Goal: Task Accomplishment & Management: Complete application form

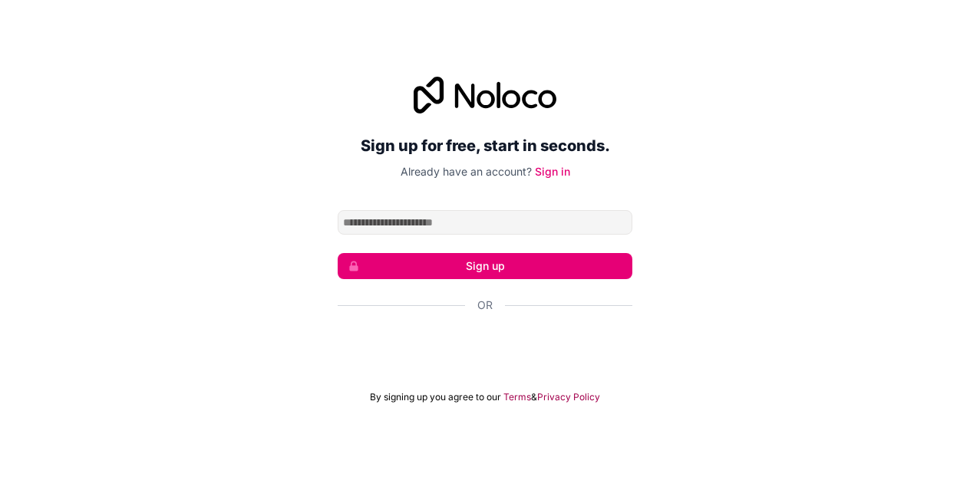
click at [457, 355] on div "Sign in with Google. Opens in new tab" at bounding box center [485, 347] width 295 height 34
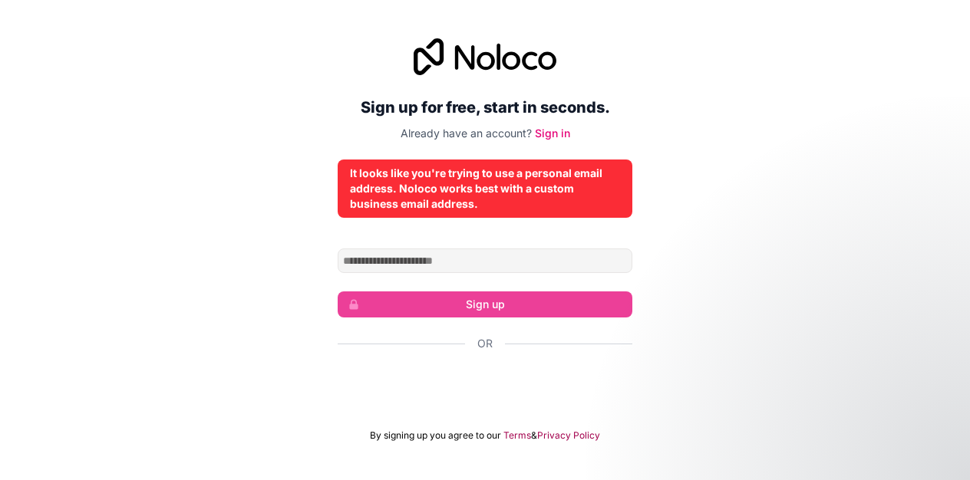
click at [449, 381] on div "Sign in with Google. Opens in new tab" at bounding box center [485, 385] width 295 height 34
click at [542, 137] on link "Sign in" at bounding box center [552, 133] width 35 height 13
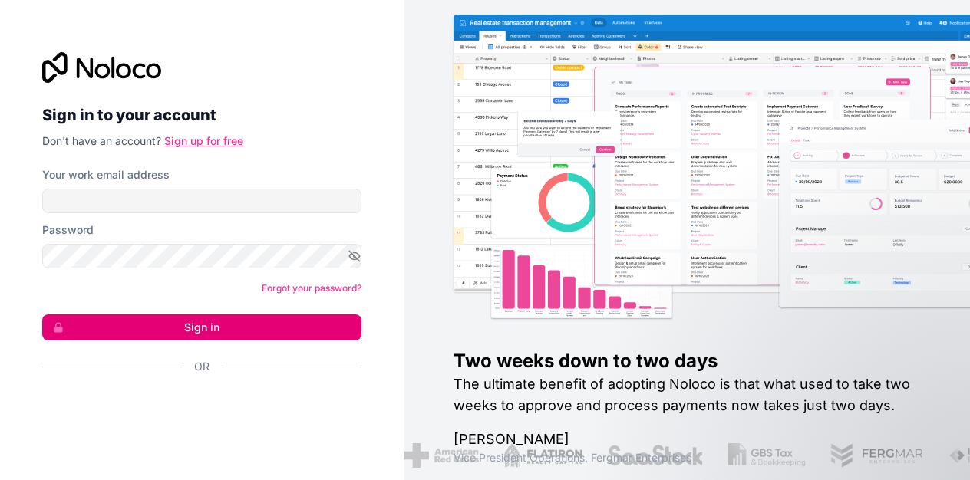
click at [196, 140] on link "Sign up for free" at bounding box center [203, 140] width 79 height 13
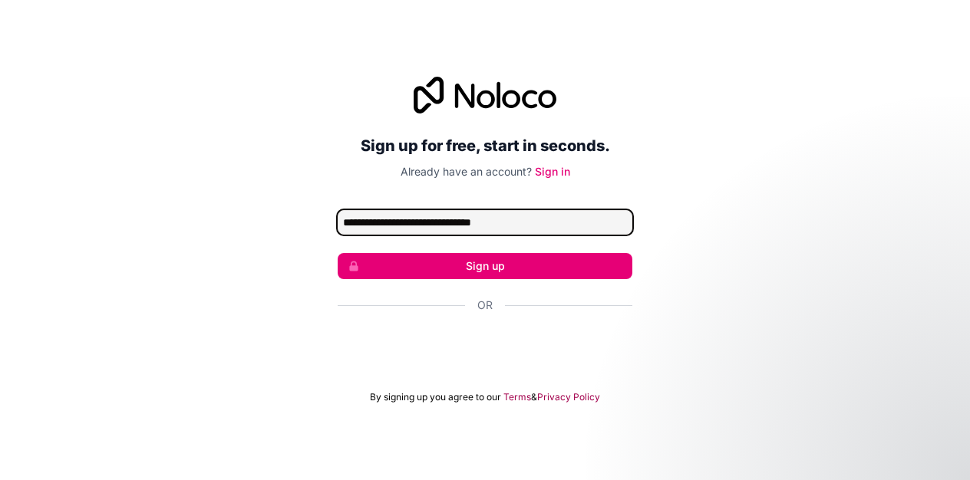
type input "**********"
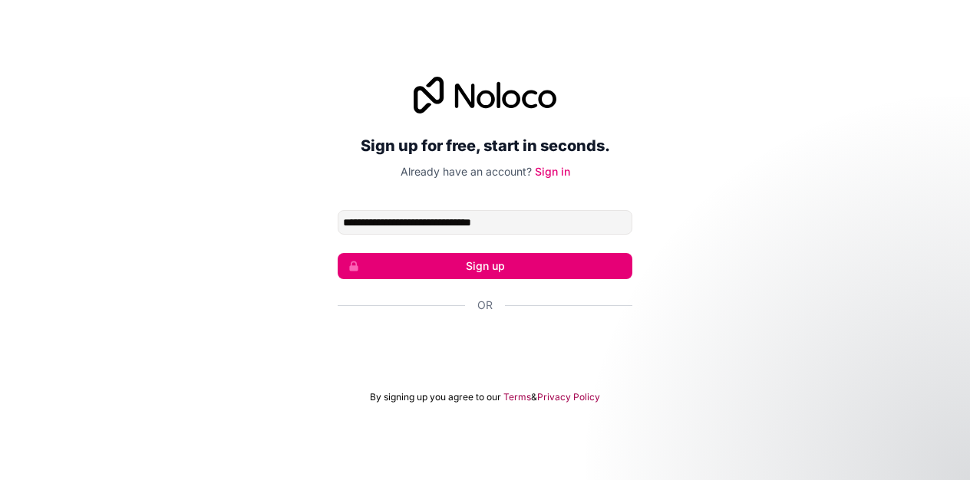
click at [424, 280] on form "**********" at bounding box center [485, 306] width 295 height 193
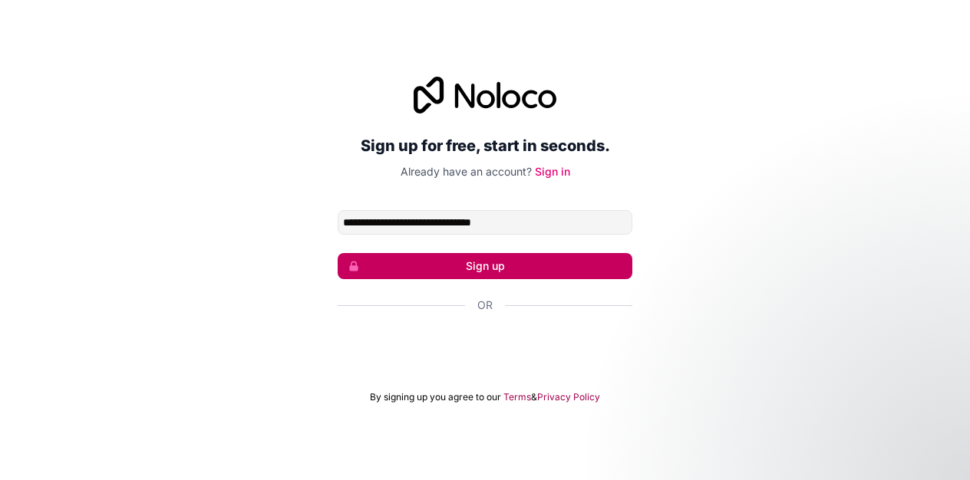
click at [415, 272] on button "Sign up" at bounding box center [485, 266] width 295 height 26
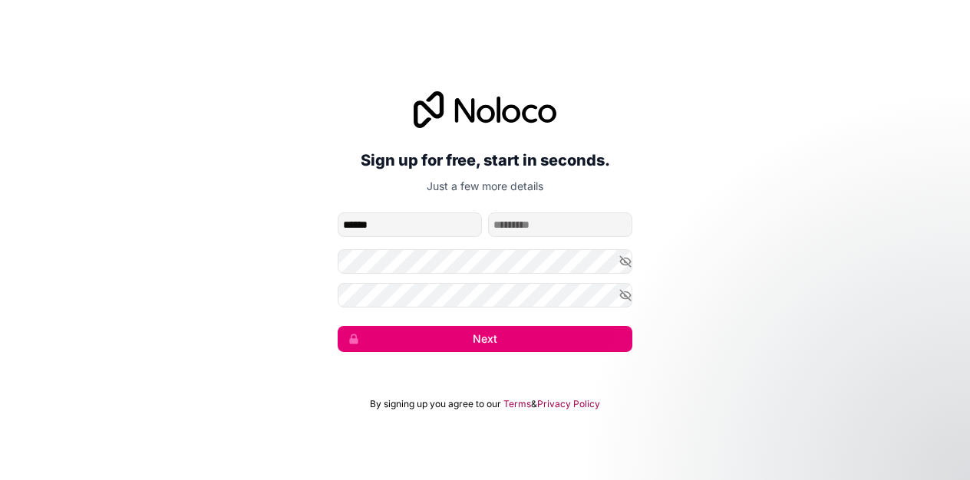
type input "******"
type input "*******"
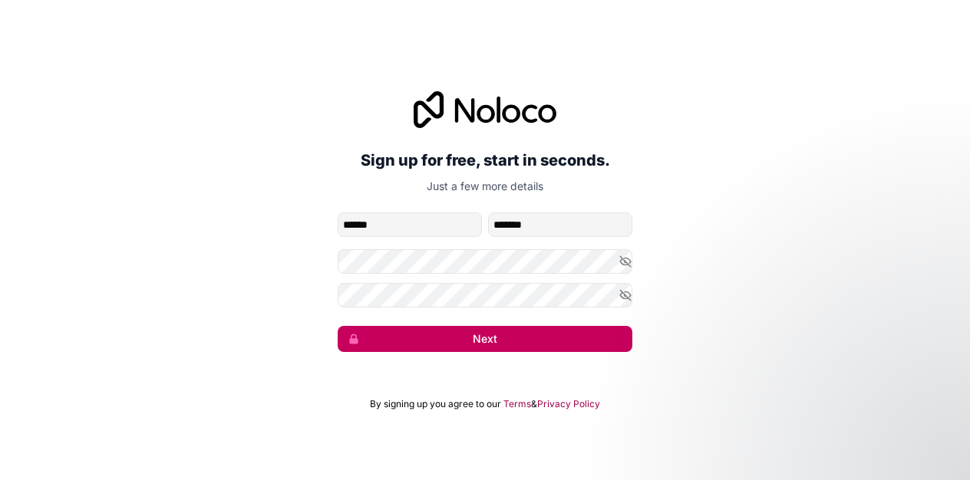
click at [533, 337] on button "Next" at bounding box center [485, 339] width 295 height 26
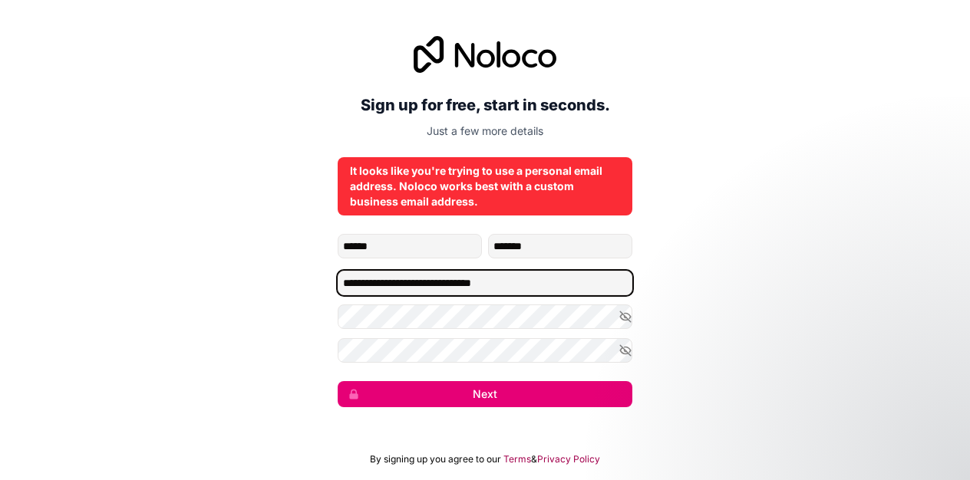
click at [536, 286] on input "**********" at bounding box center [485, 283] width 295 height 25
type input "**********"
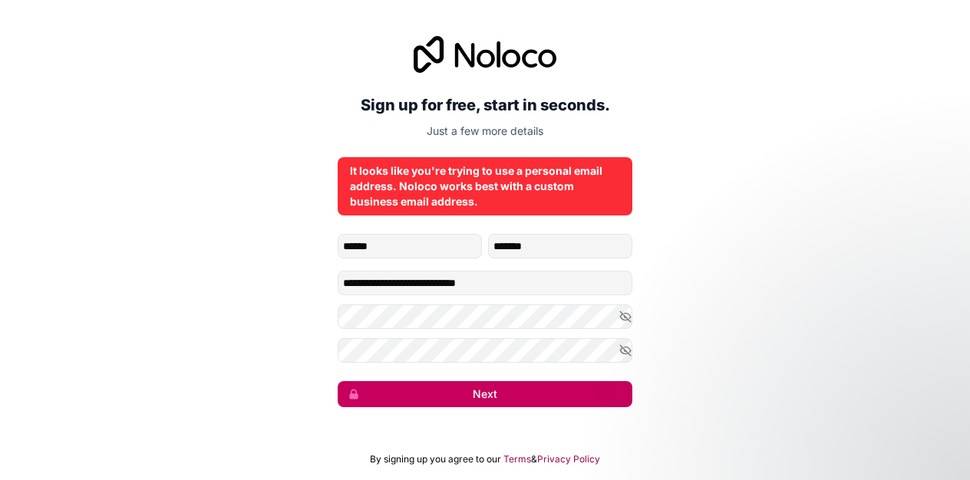
click at [554, 388] on button "Next" at bounding box center [485, 394] width 295 height 26
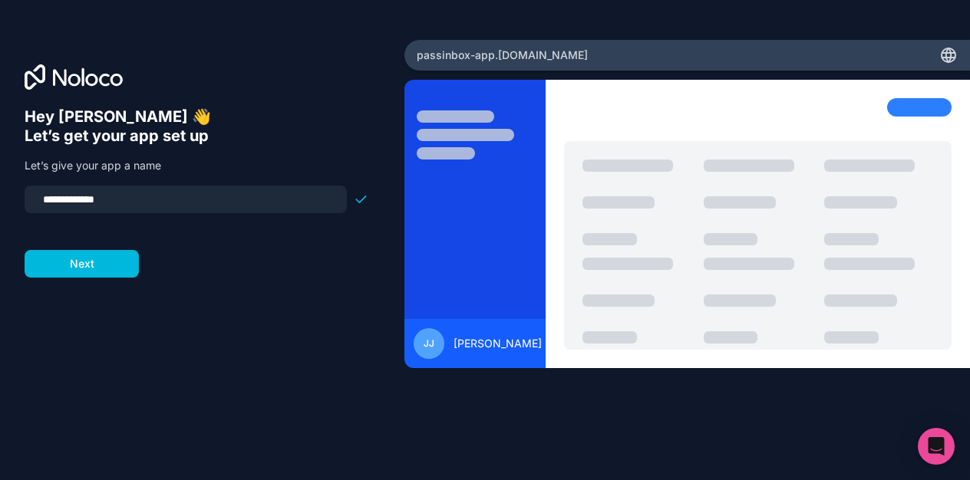
type input "**********"
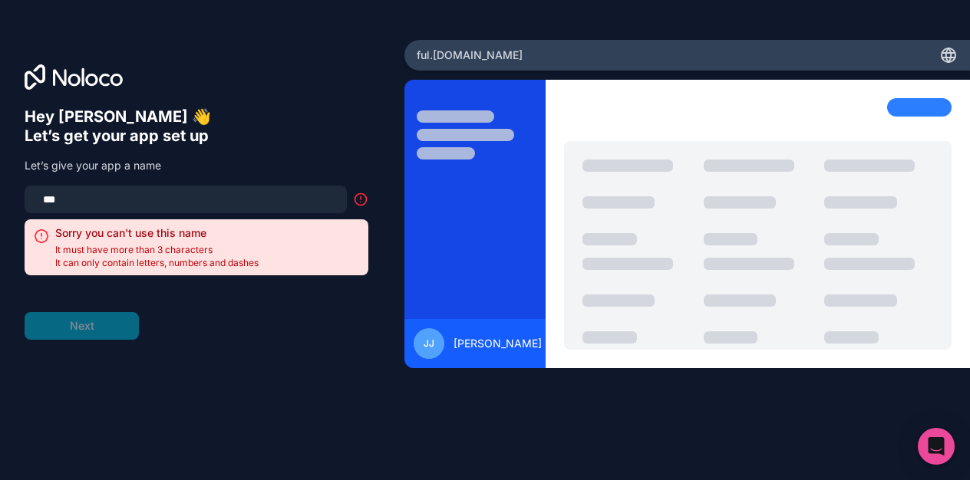
type input "****"
type input "*"
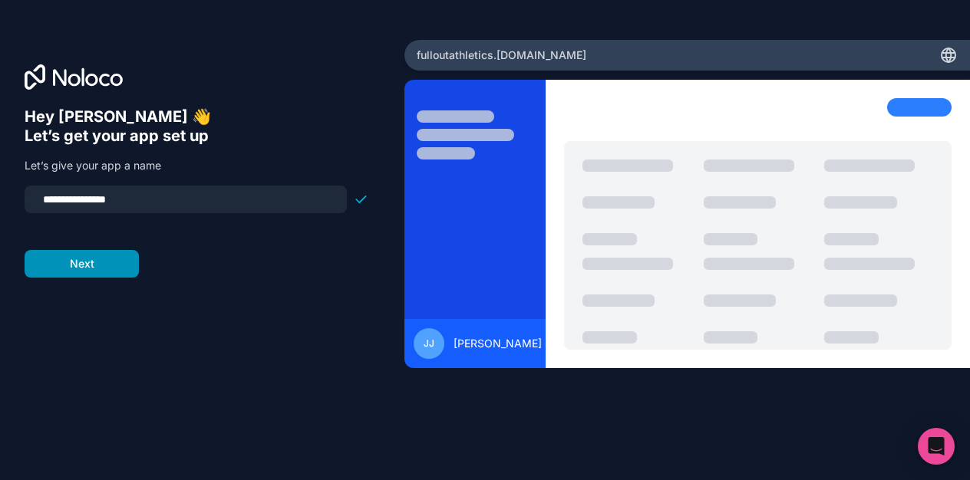
type input "**********"
click at [124, 269] on button "Next" at bounding box center [82, 264] width 114 height 28
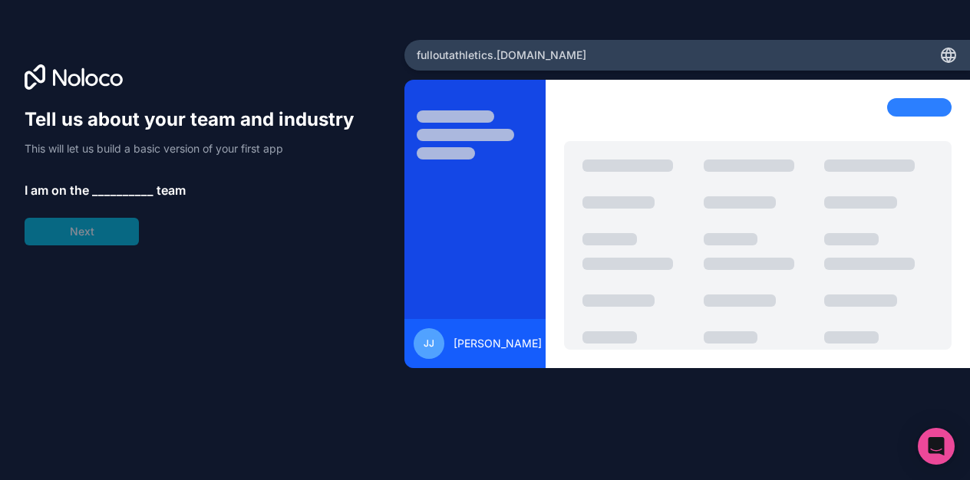
click at [120, 187] on span "__________" at bounding box center [122, 190] width 61 height 18
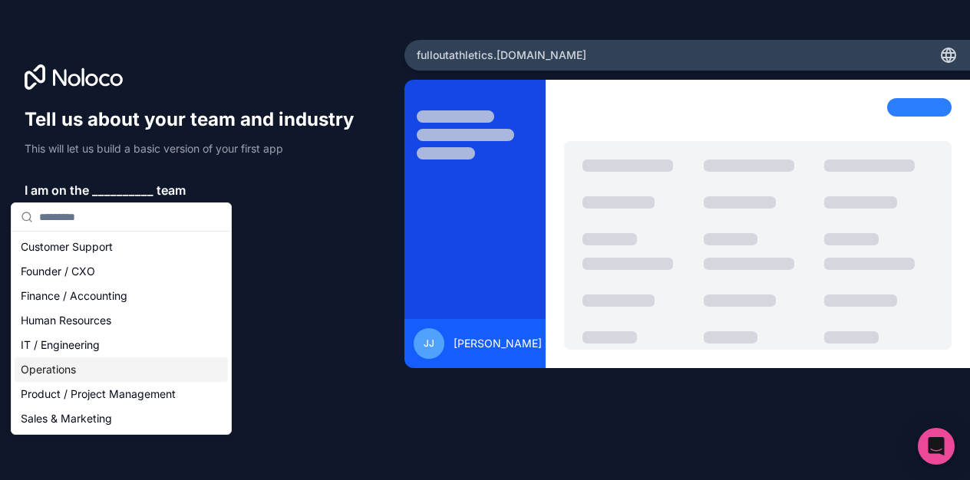
click at [96, 371] on div "Operations" at bounding box center [121, 370] width 213 height 25
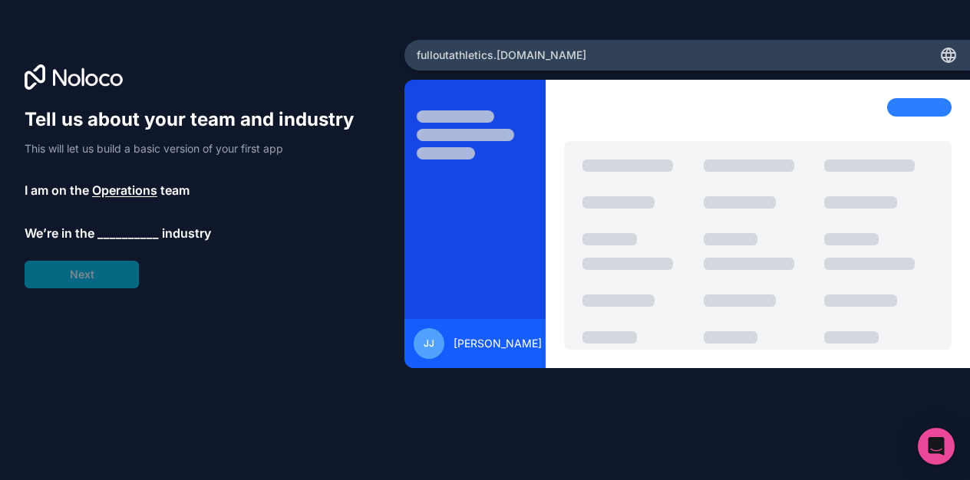
click at [140, 226] on span "__________" at bounding box center [127, 233] width 61 height 18
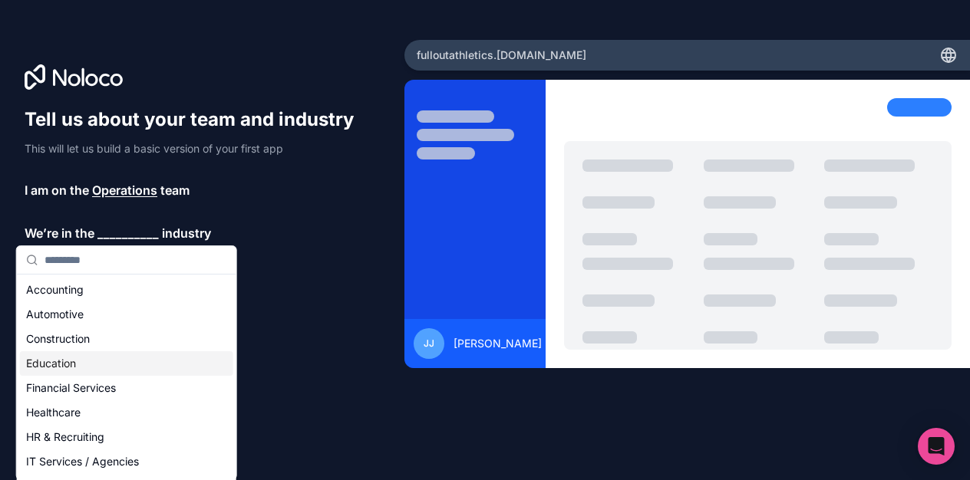
click at [89, 359] on div "Education" at bounding box center [126, 363] width 213 height 25
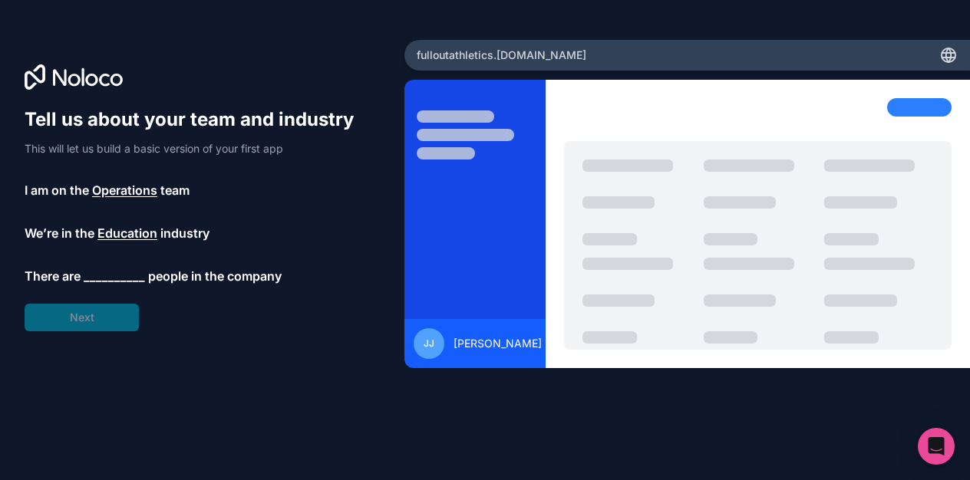
click at [109, 278] on span "__________" at bounding box center [114, 276] width 61 height 18
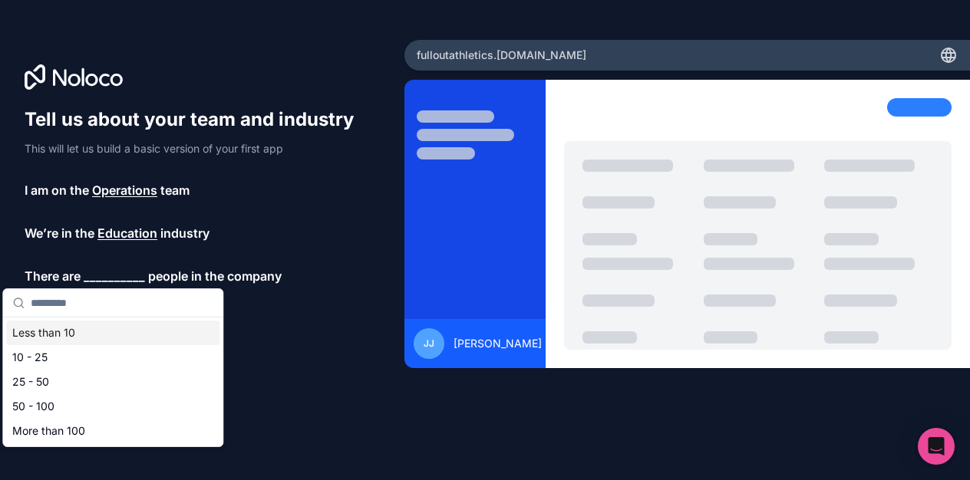
click at [145, 343] on div "Less than 10" at bounding box center [112, 333] width 213 height 25
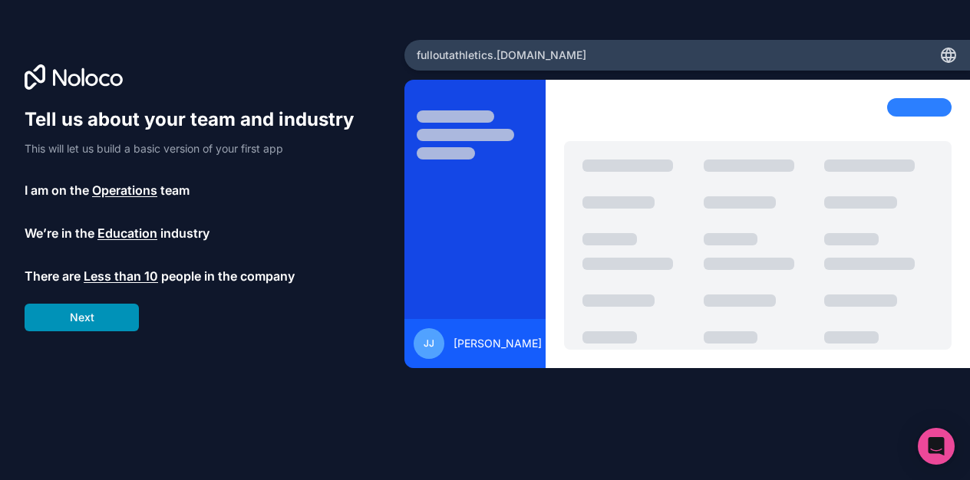
click at [108, 324] on button "Next" at bounding box center [82, 318] width 114 height 28
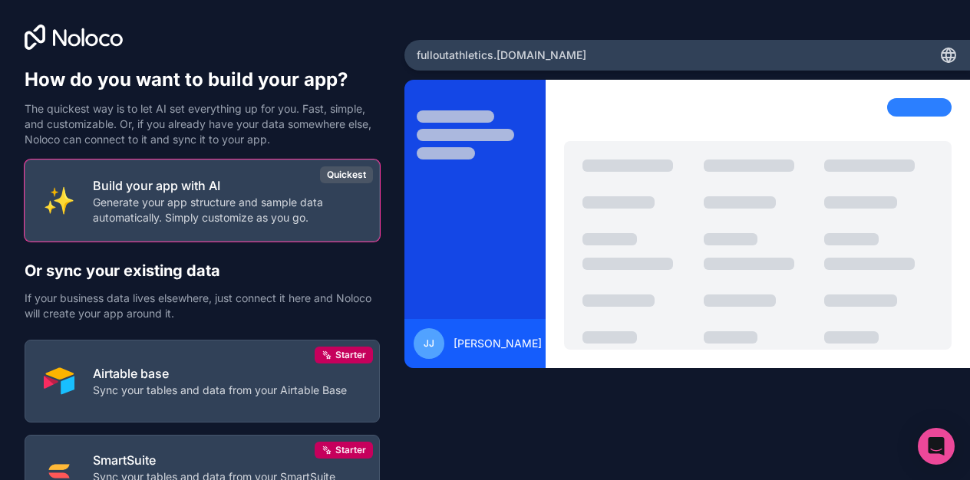
scroll to position [140, 0]
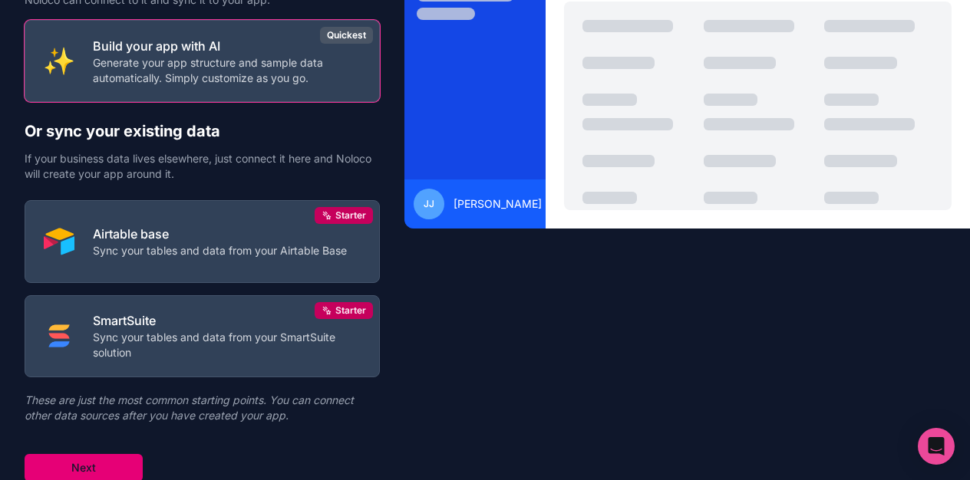
click at [78, 465] on button "Next" at bounding box center [84, 468] width 118 height 28
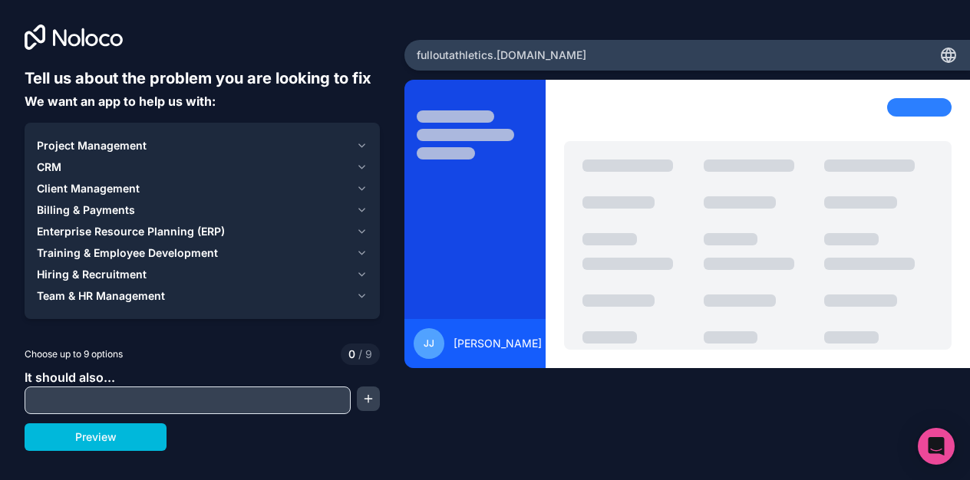
click at [72, 151] on span "Project Management" at bounding box center [92, 145] width 110 height 15
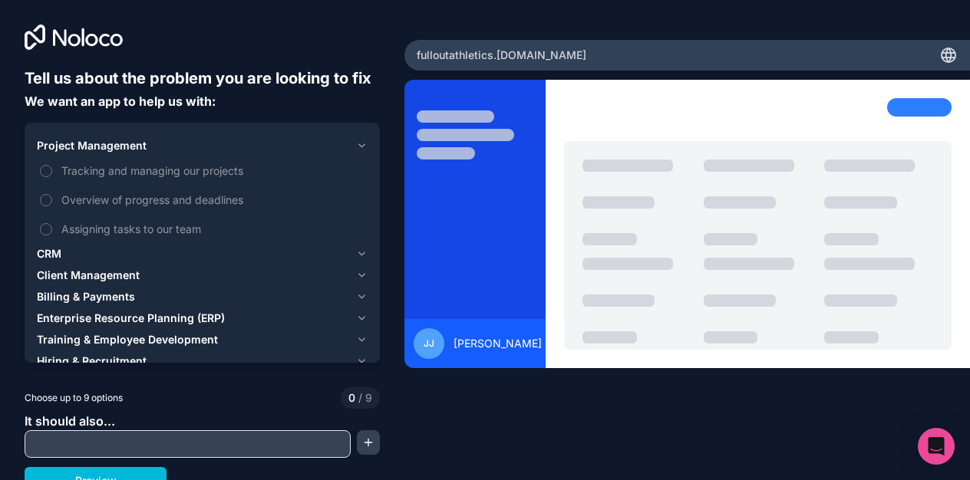
scroll to position [15, 0]
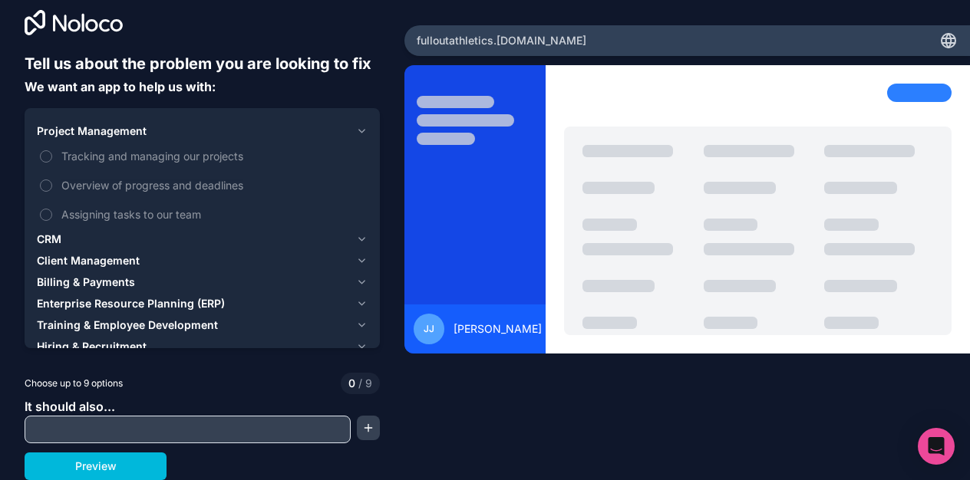
click at [68, 234] on div "CRM" at bounding box center [193, 239] width 313 height 15
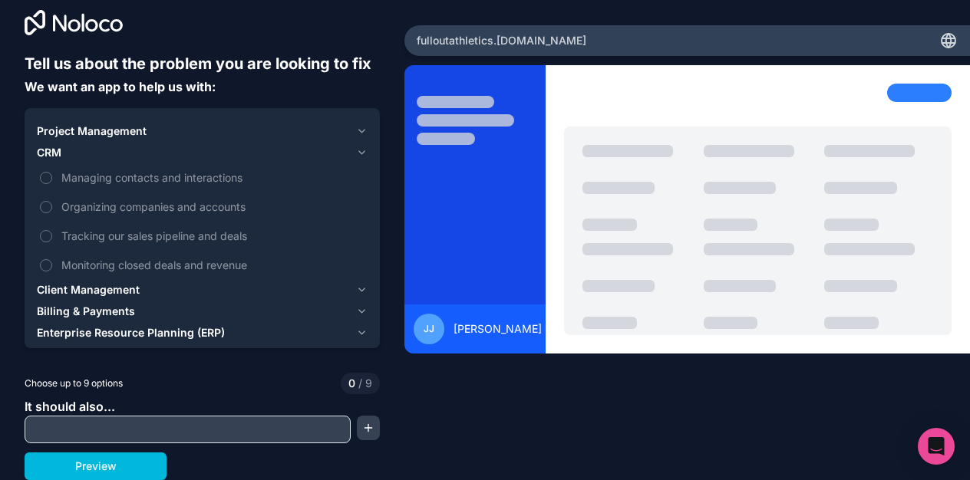
click at [176, 177] on span "Managing contacts and interactions" at bounding box center [212, 178] width 303 height 16
click at [52, 177] on button "Managing contacts and interactions" at bounding box center [46, 178] width 12 height 12
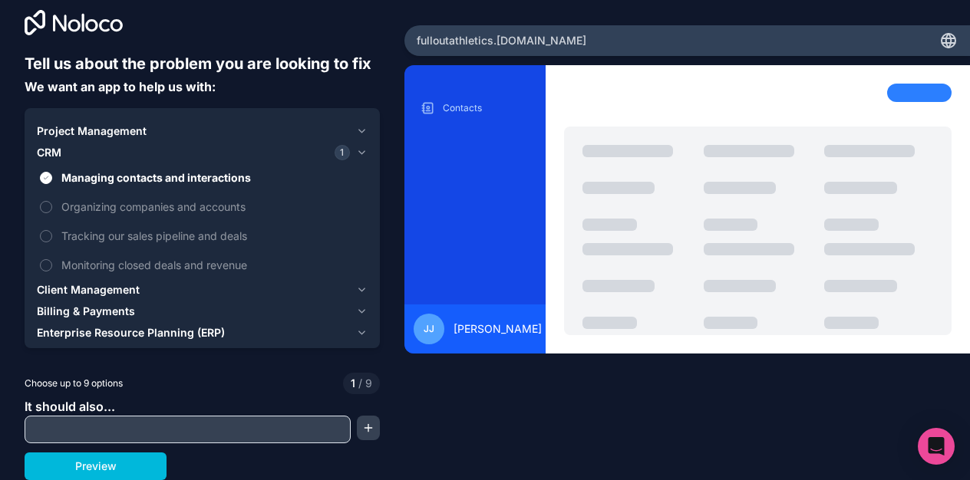
click at [151, 286] on div "Client Management" at bounding box center [193, 289] width 313 height 15
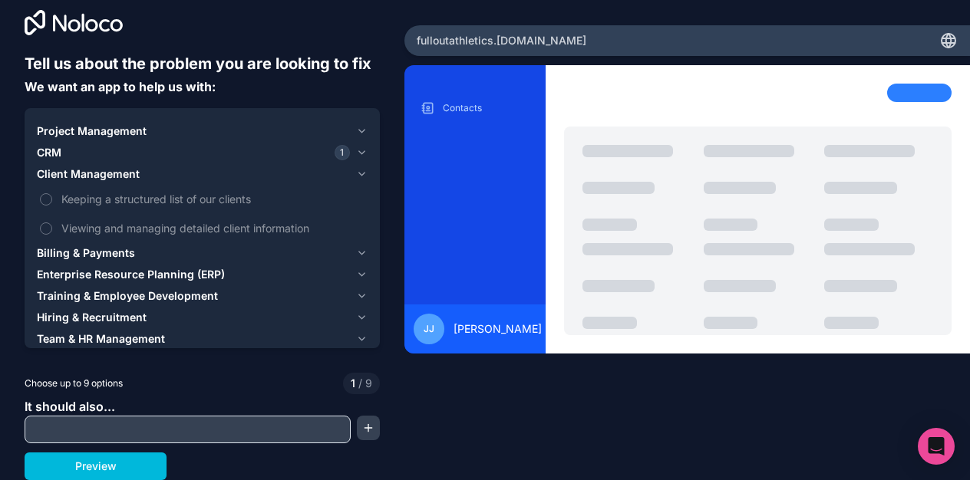
click at [150, 199] on span "Keeping a structured list of our clients" at bounding box center [212, 199] width 303 height 16
click at [52, 199] on button "Keeping a structured list of our clients" at bounding box center [46, 199] width 12 height 12
click at [110, 145] on div "CRM 1" at bounding box center [193, 152] width 313 height 15
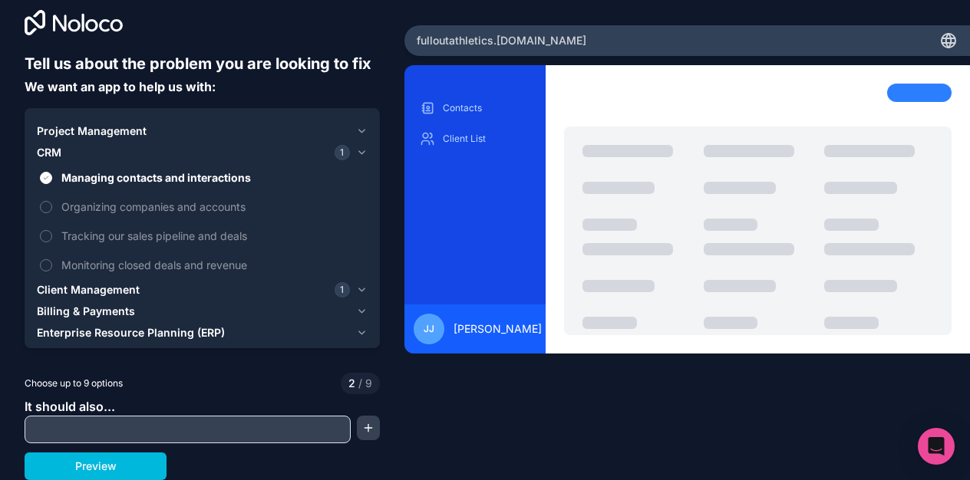
click at [156, 177] on span "Managing contacts and interactions" at bounding box center [212, 178] width 303 height 16
click at [52, 177] on button "Managing contacts and interactions" at bounding box center [46, 178] width 12 height 12
click at [102, 290] on span "Client Management" at bounding box center [88, 289] width 103 height 15
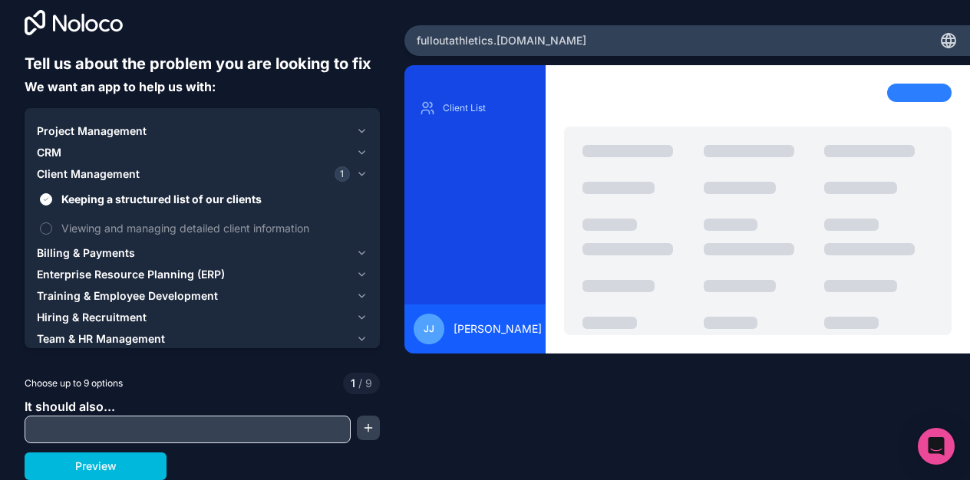
click at [116, 224] on span "Viewing and managing detailed client information" at bounding box center [212, 228] width 303 height 16
click at [52, 224] on button "Viewing and managing detailed client information" at bounding box center [46, 229] width 12 height 12
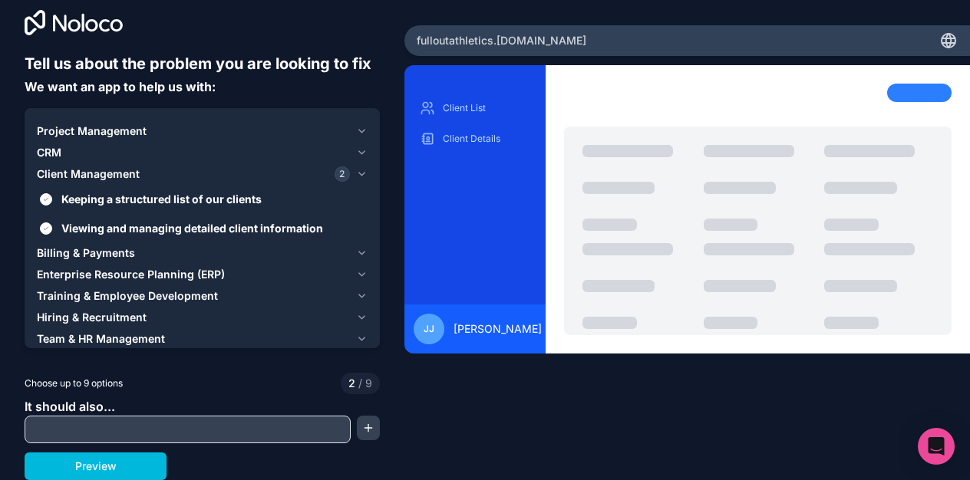
click at [104, 251] on span "Billing & Payments" at bounding box center [86, 253] width 98 height 15
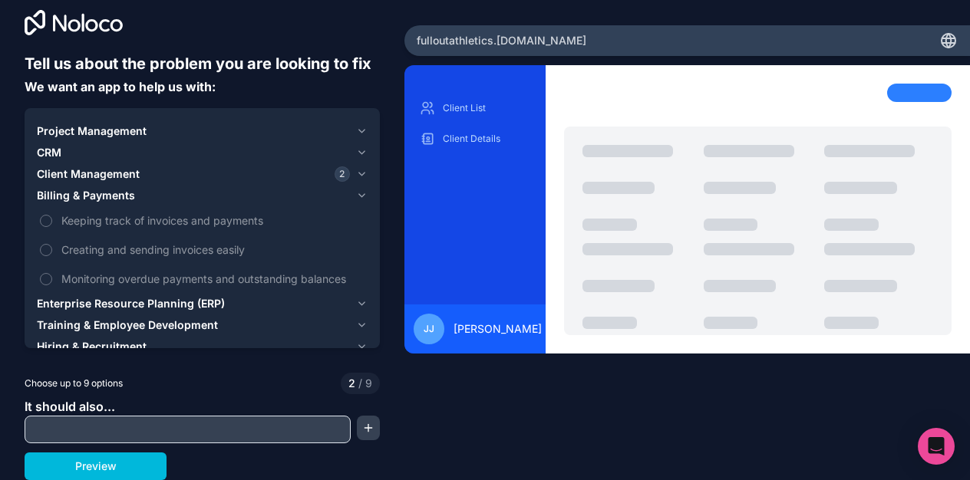
click at [142, 221] on span "Keeping track of invoices and payments" at bounding box center [212, 221] width 303 height 16
click at [52, 221] on button "Keeping track of invoices and payments" at bounding box center [46, 221] width 12 height 12
click at [147, 243] on span "Creating and sending invoices easily" at bounding box center [212, 250] width 303 height 16
click at [52, 244] on button "Creating and sending invoices easily" at bounding box center [46, 250] width 12 height 12
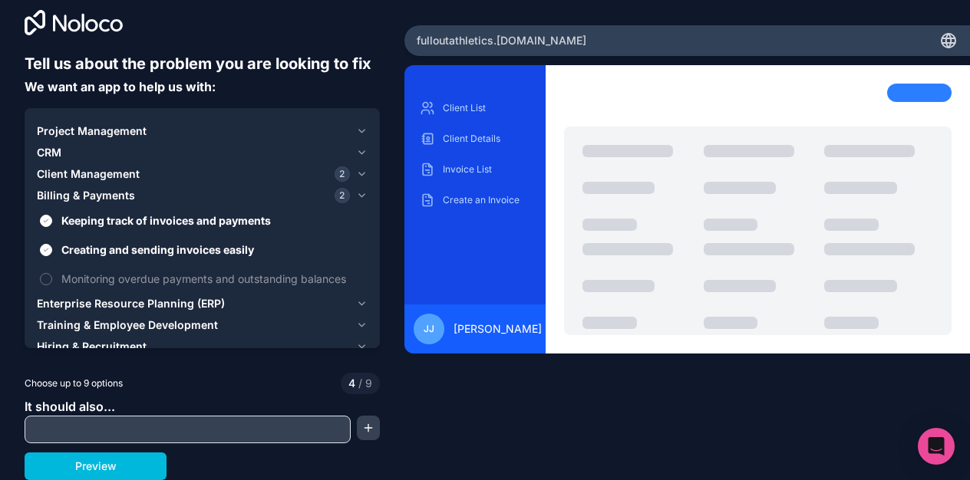
click at [156, 280] on span "Monitoring overdue payments and outstanding balances" at bounding box center [212, 279] width 303 height 16
click at [52, 280] on button "Monitoring overdue payments and outstanding balances" at bounding box center [46, 279] width 12 height 12
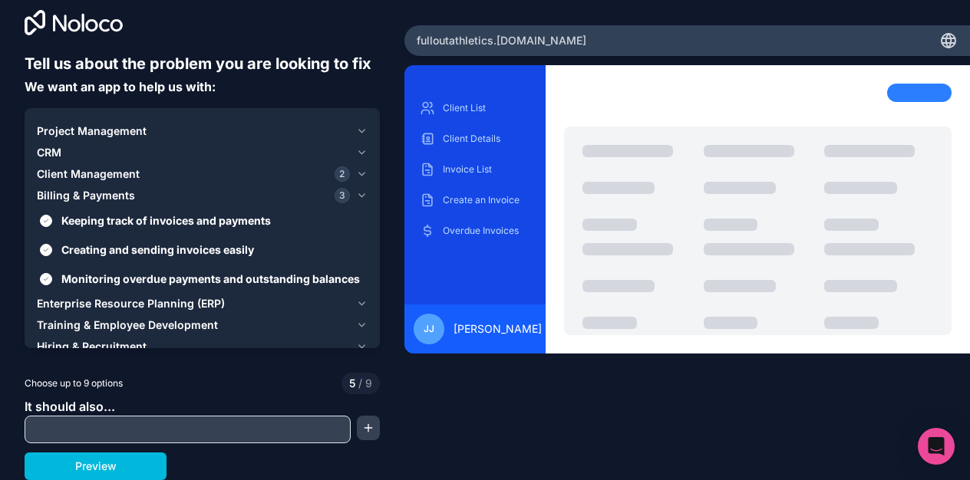
click at [150, 301] on span "Enterprise Resource Planning (ERP)" at bounding box center [131, 303] width 188 height 15
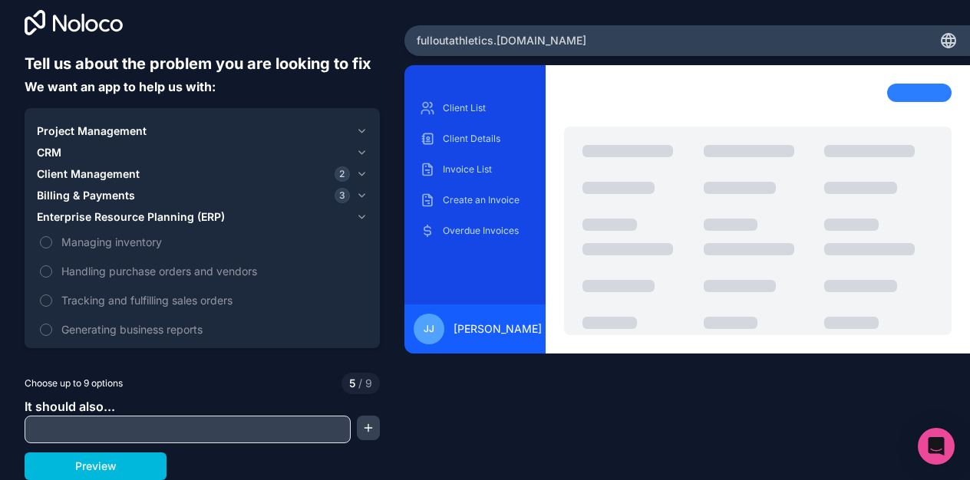
click at [124, 219] on span "Enterprise Resource Planning (ERP)" at bounding box center [131, 216] width 188 height 15
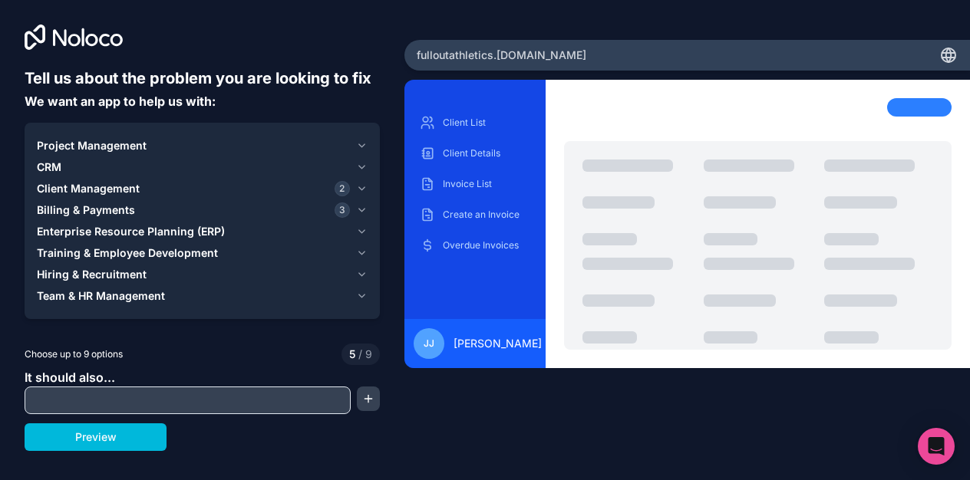
scroll to position [0, 0]
click at [105, 255] on span "Training & Employee Development" at bounding box center [127, 253] width 181 height 15
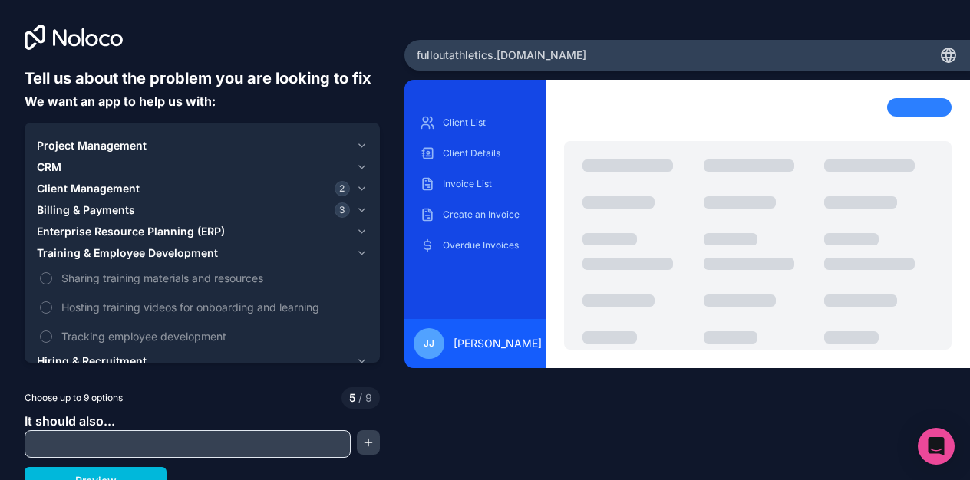
click at [160, 351] on label "Tracking employee development" at bounding box center [202, 336] width 331 height 28
click at [52, 343] on button "Tracking employee development" at bounding box center [46, 337] width 12 height 12
click at [160, 340] on span "Tracking employee development" at bounding box center [212, 336] width 303 height 16
click at [52, 340] on button "Tracking employee development" at bounding box center [46, 337] width 12 height 12
click at [148, 358] on div "Hiring & Recruitment" at bounding box center [193, 361] width 313 height 15
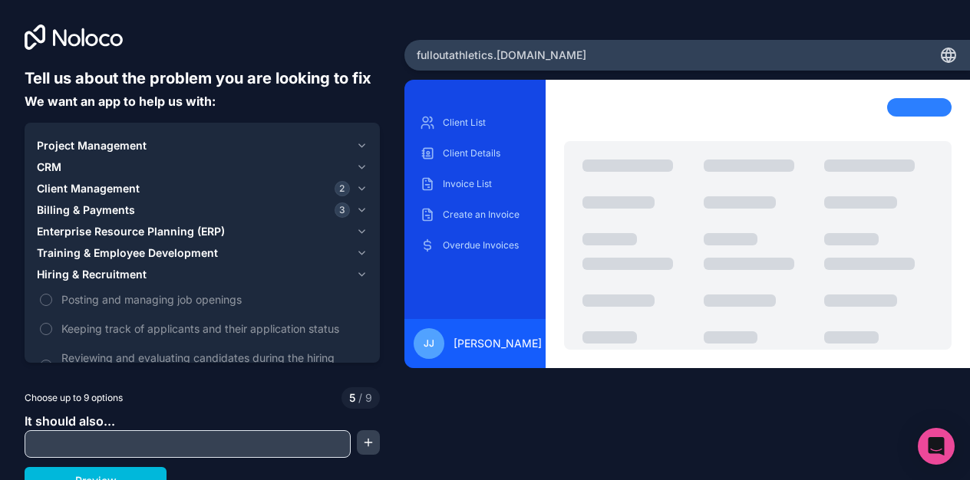
scroll to position [15, 0]
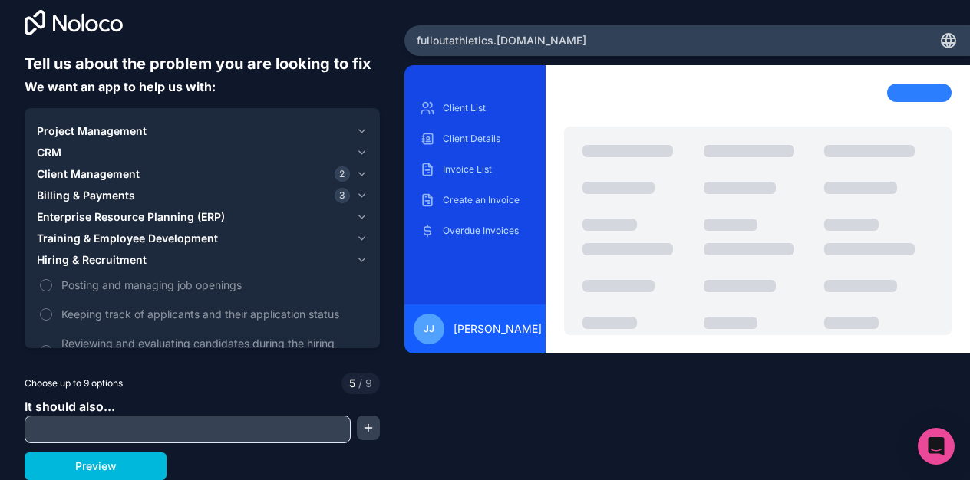
click at [100, 254] on span "Hiring & Recruitment" at bounding box center [92, 259] width 110 height 15
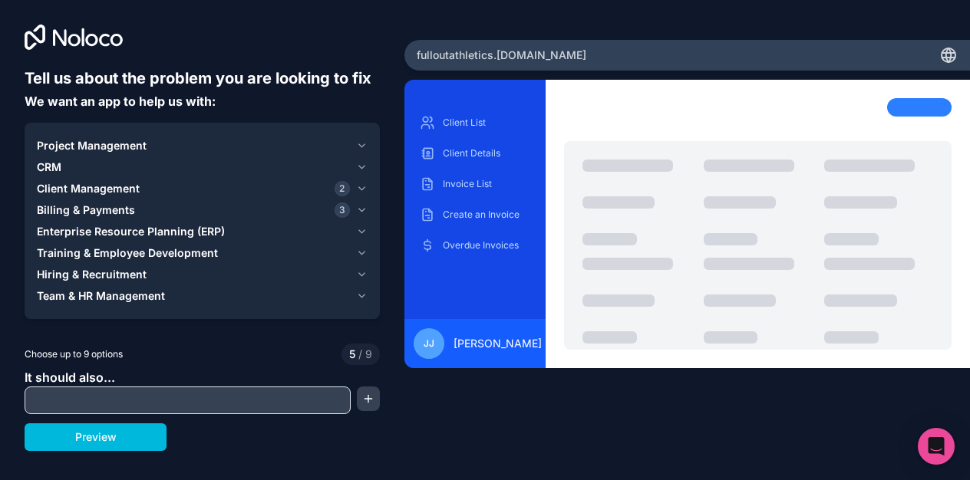
scroll to position [0, 0]
click at [131, 294] on span "Team & HR Management" at bounding box center [101, 296] width 128 height 15
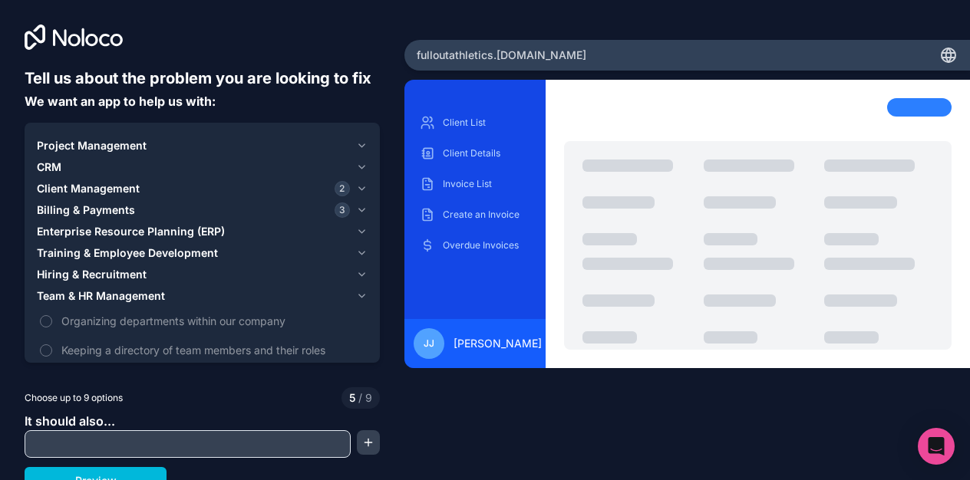
scroll to position [15, 0]
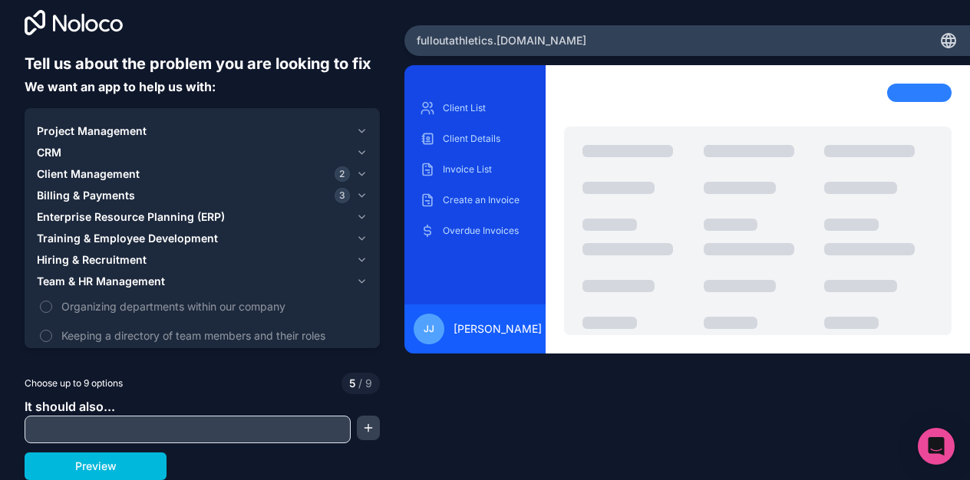
click at [216, 443] on div at bounding box center [188, 430] width 326 height 28
click at [203, 437] on input "text" at bounding box center [187, 429] width 318 height 21
type input "****"
type input "*********"
type input "**********"
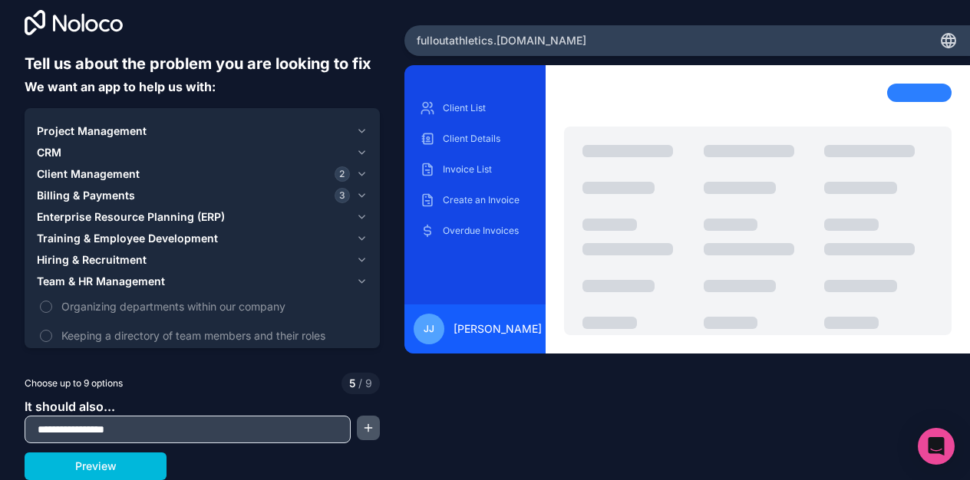
click at [374, 437] on button "button" at bounding box center [368, 428] width 22 height 25
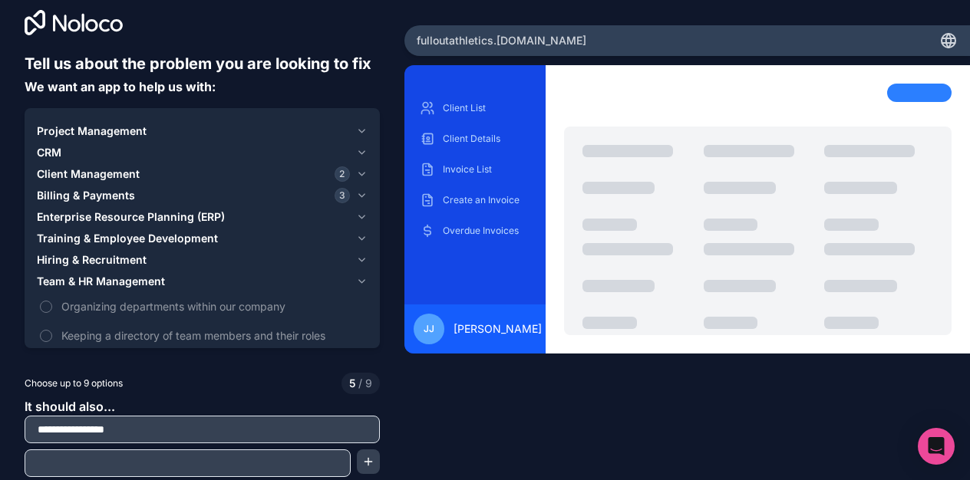
scroll to position [48, 0]
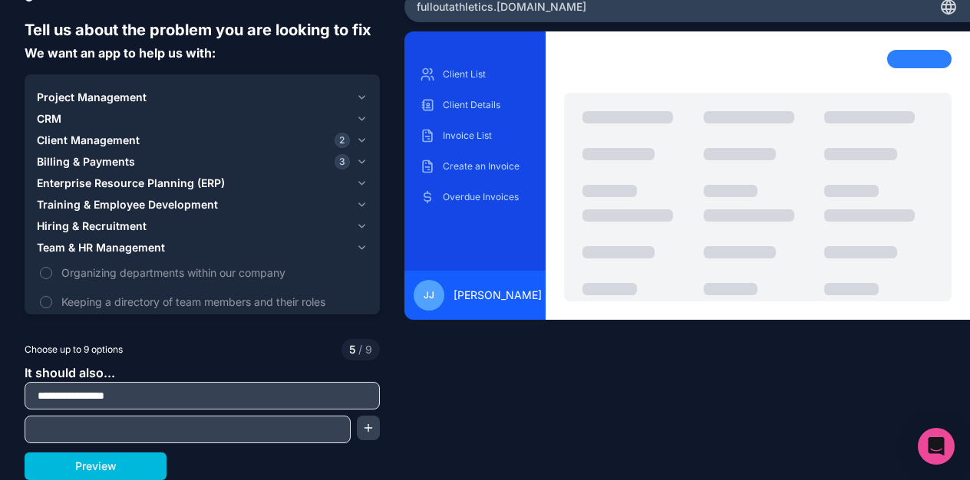
click at [252, 423] on input "text" at bounding box center [187, 429] width 318 height 21
click at [105, 469] on button "Preview" at bounding box center [96, 467] width 142 height 28
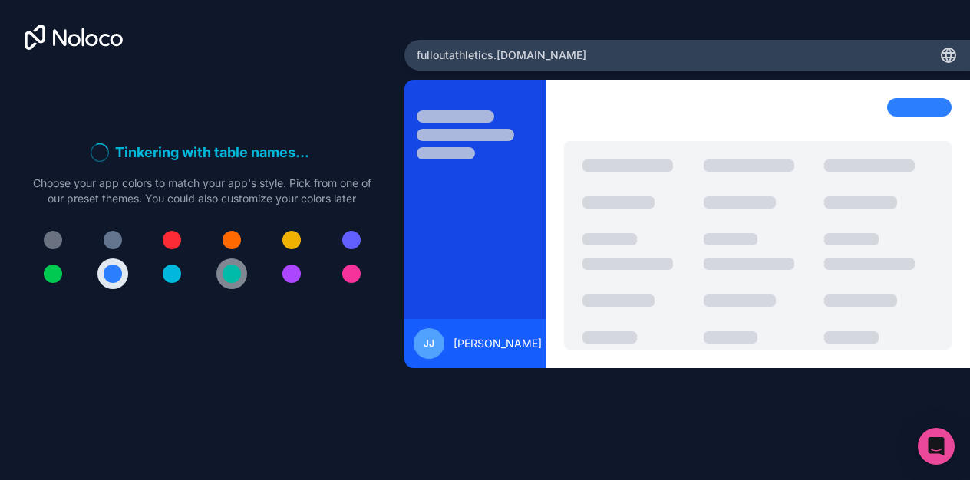
click at [233, 276] on div at bounding box center [232, 274] width 18 height 18
